Goal: Transaction & Acquisition: Purchase product/service

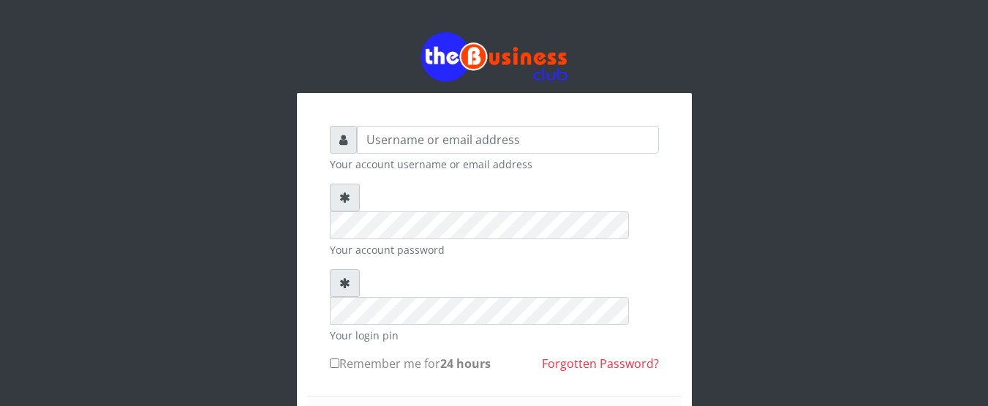
type input "GOLABICHI"
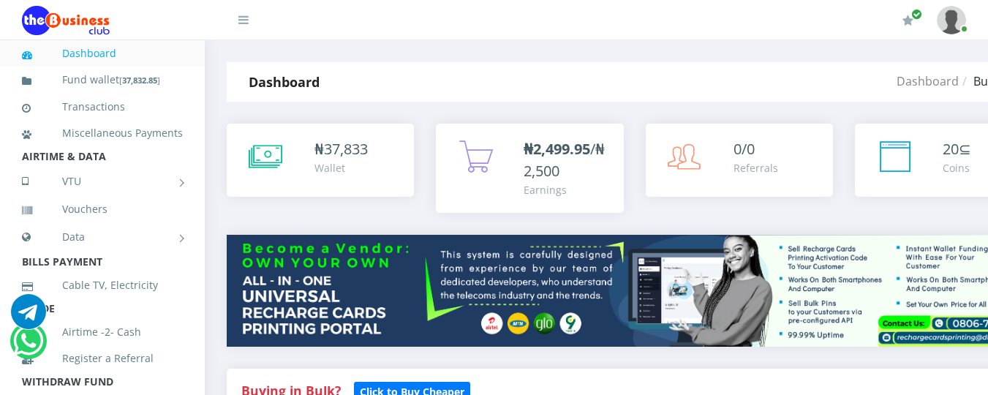
scroll to position [345, 0]
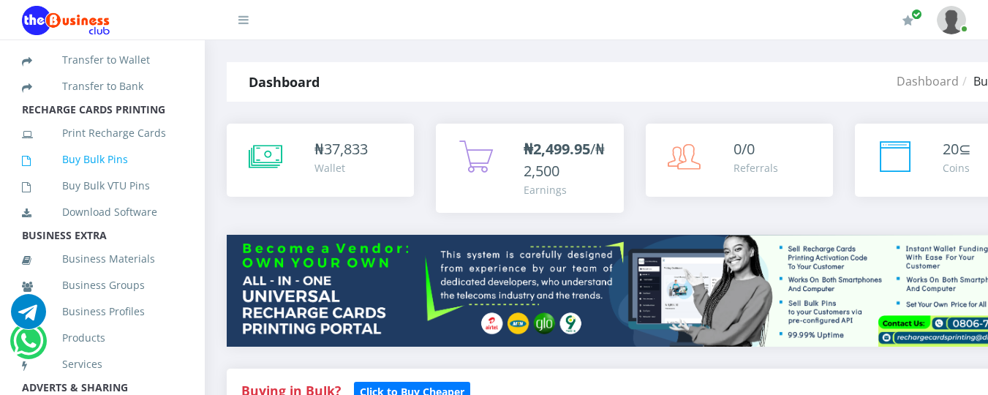
click at [130, 176] on link "Buy Bulk Pins" at bounding box center [102, 160] width 161 height 34
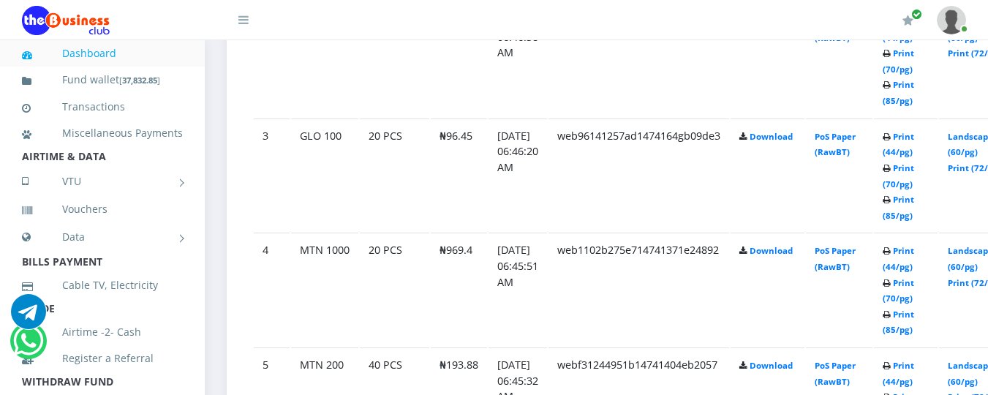
scroll to position [1381, 0]
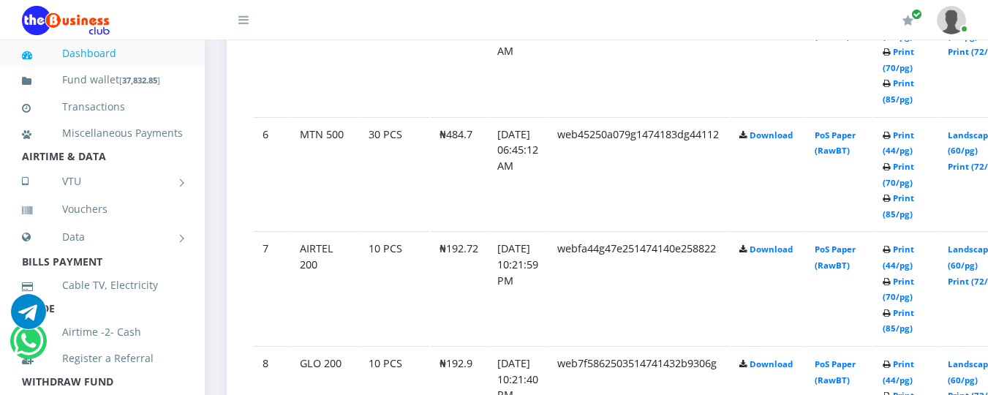
click at [924, 147] on td "Print (44/pg) Print (70/pg) Print (85/pg)" at bounding box center [906, 173] width 64 height 113
click at [914, 136] on link "Print (44/pg)" at bounding box center [898, 142] width 31 height 27
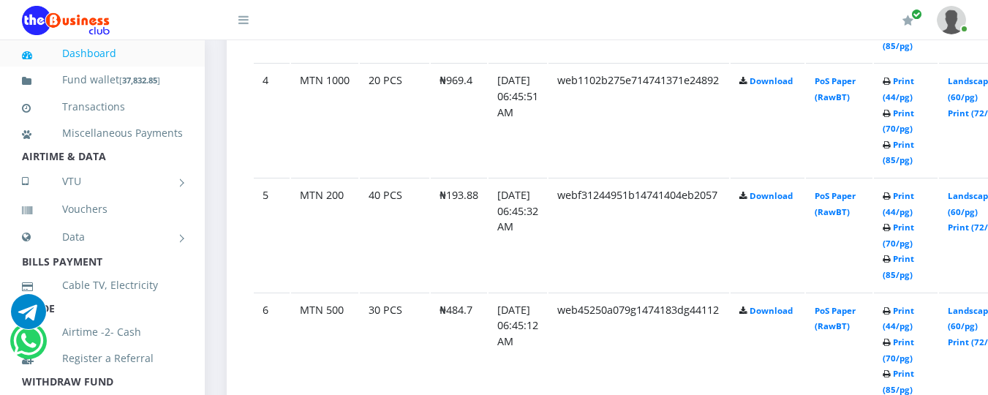
scroll to position [1176, 0]
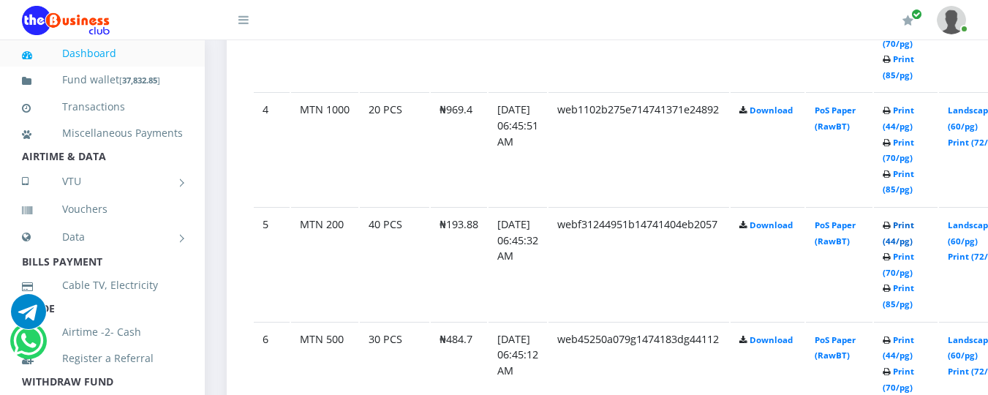
click at [914, 226] on link "Print (44/pg)" at bounding box center [898, 232] width 31 height 27
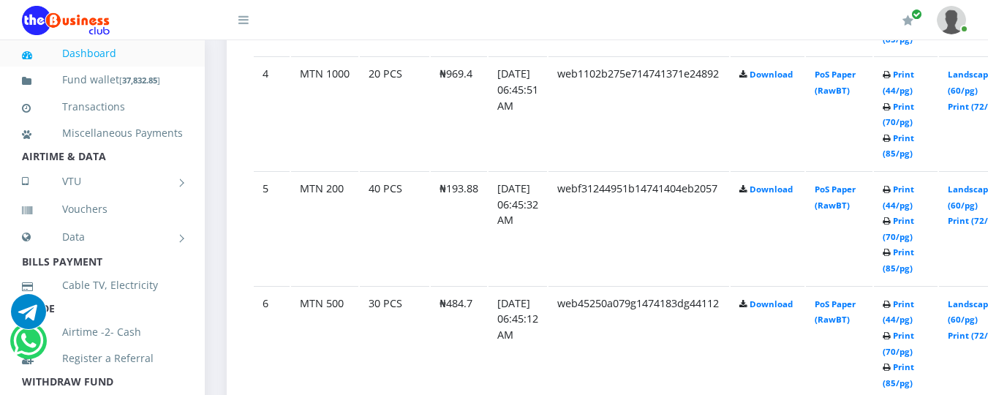
scroll to position [1176, 0]
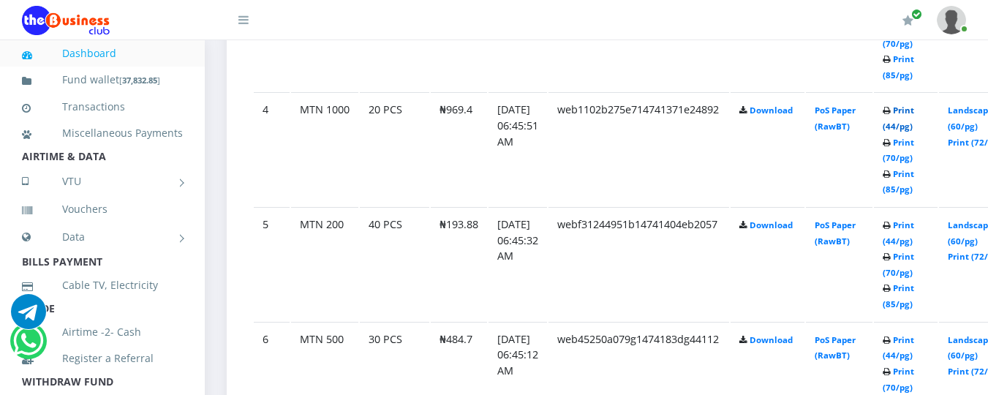
click at [914, 113] on link "Print (44/pg)" at bounding box center [898, 118] width 31 height 27
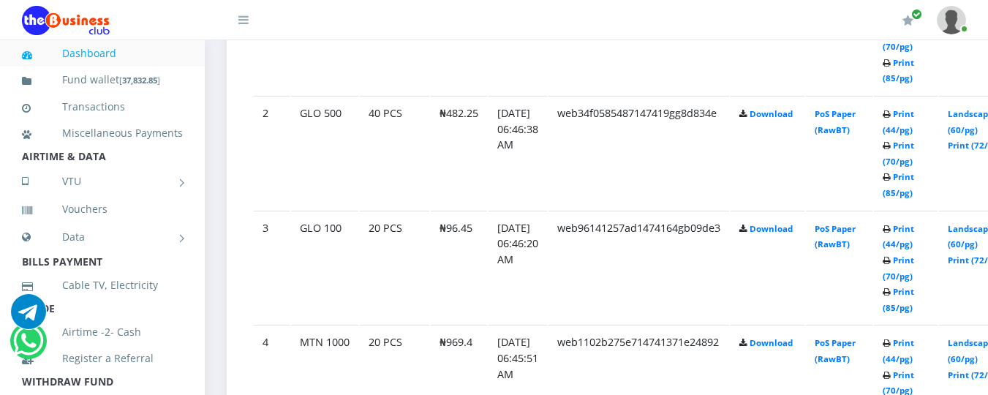
scroll to position [942, 0]
click at [914, 351] on link "Print (44/pg)" at bounding box center [898, 352] width 31 height 27
